Goal: Transaction & Acquisition: Purchase product/service

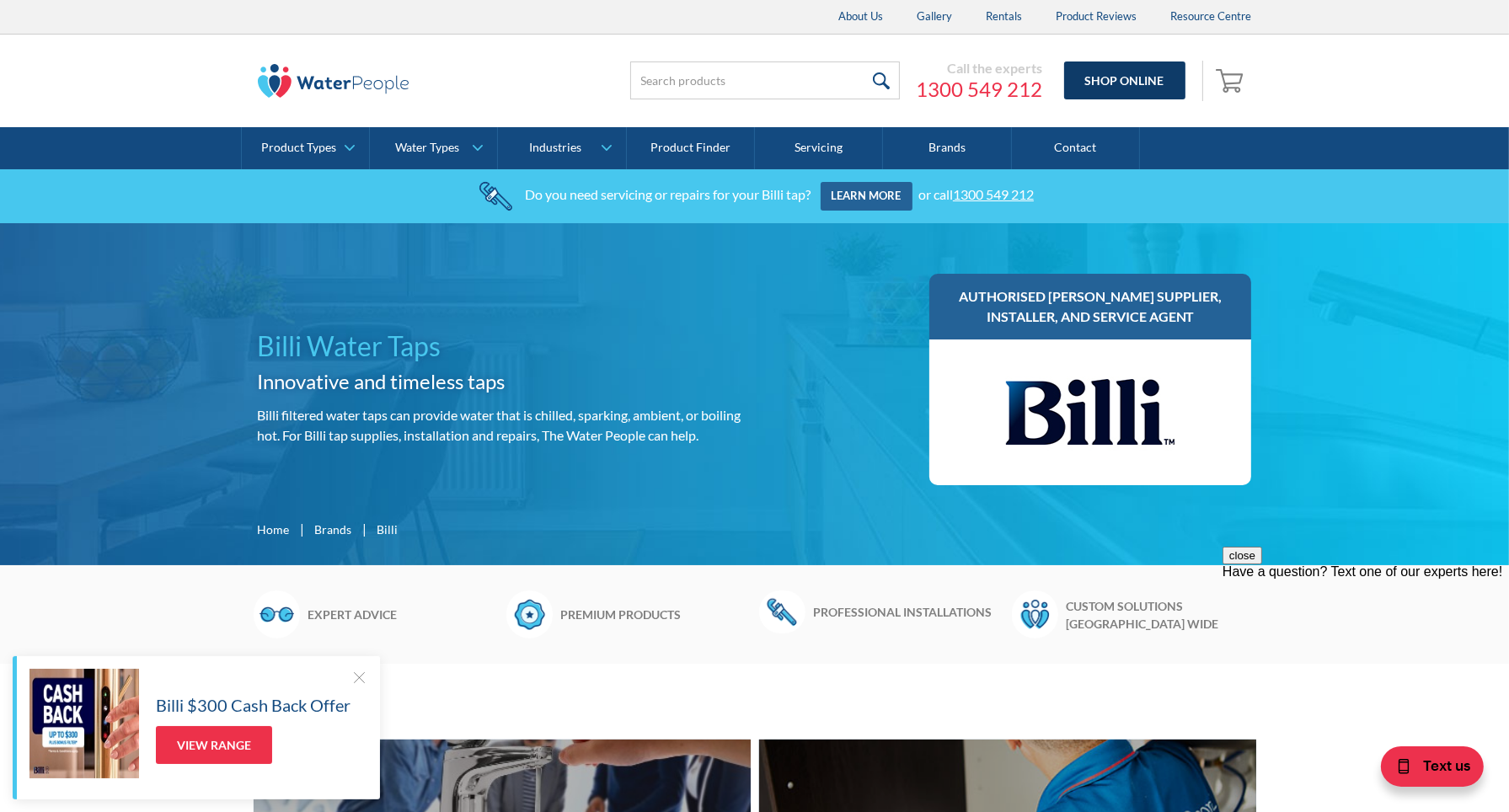
click at [1112, 75] on link "Shop Online" at bounding box center [1125, 80] width 121 height 38
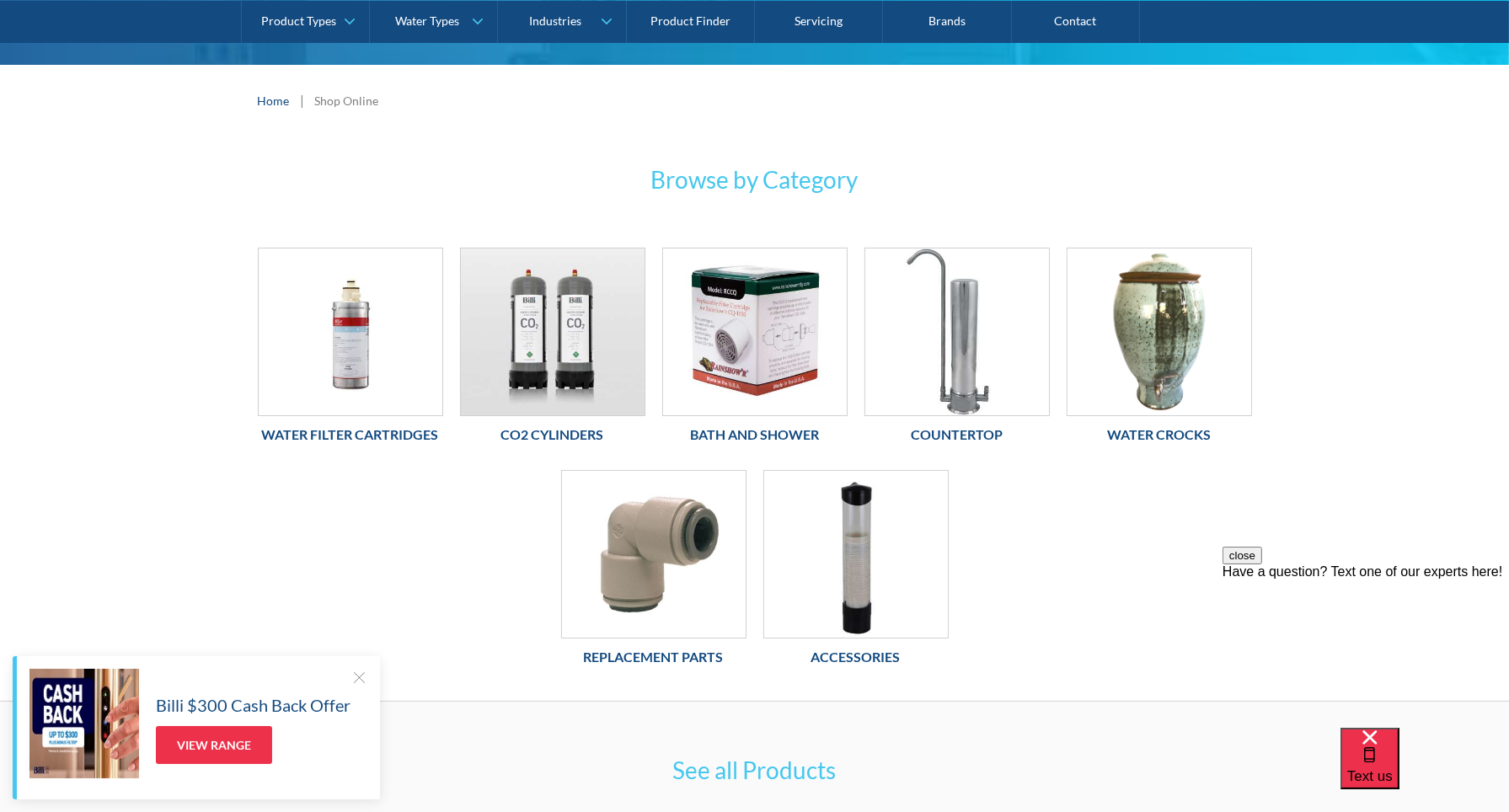
scroll to position [169, 0]
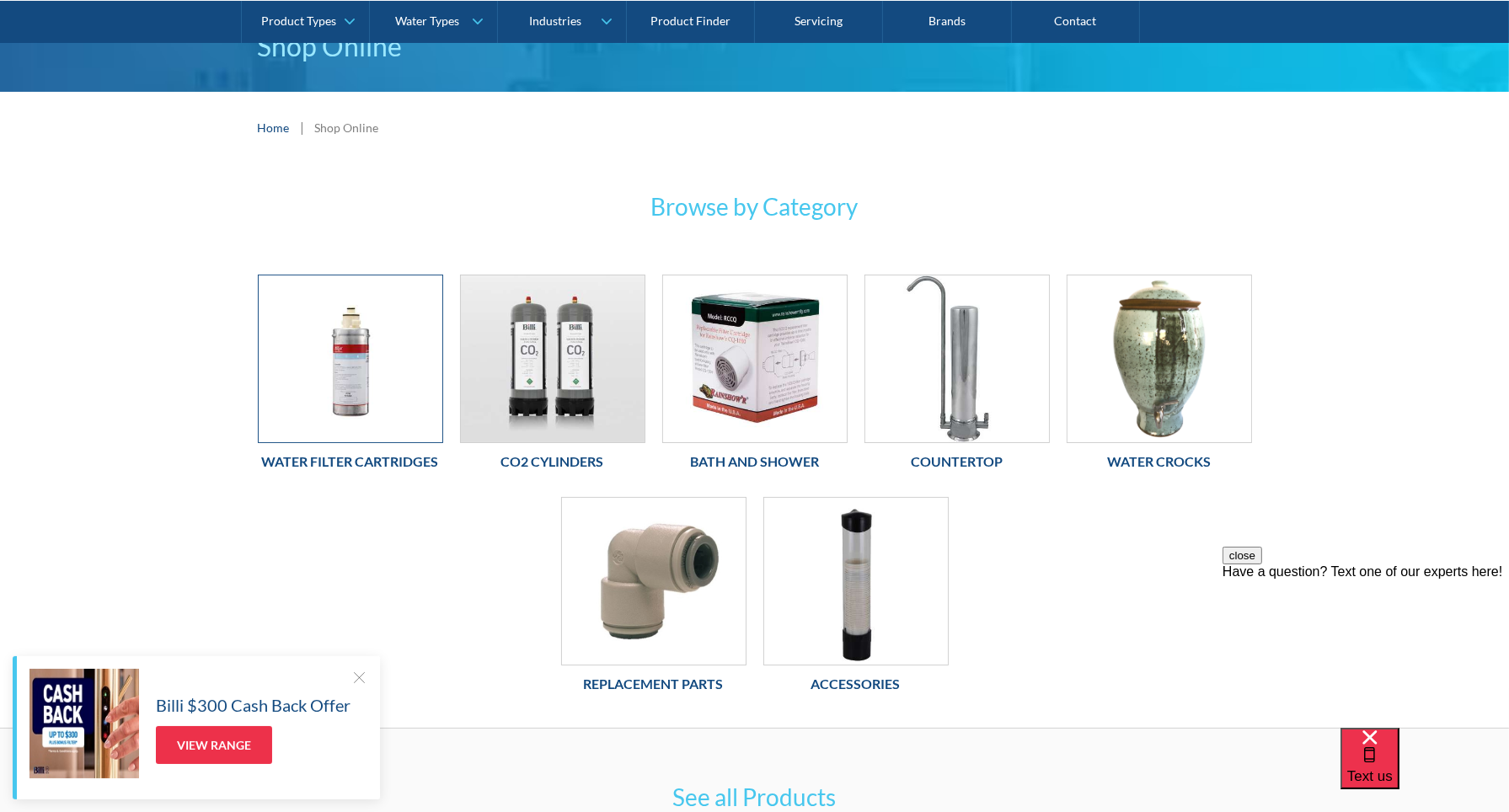
click at [357, 388] on img at bounding box center [351, 358] width 184 height 167
